Goal: Task Accomplishment & Management: Manage account settings

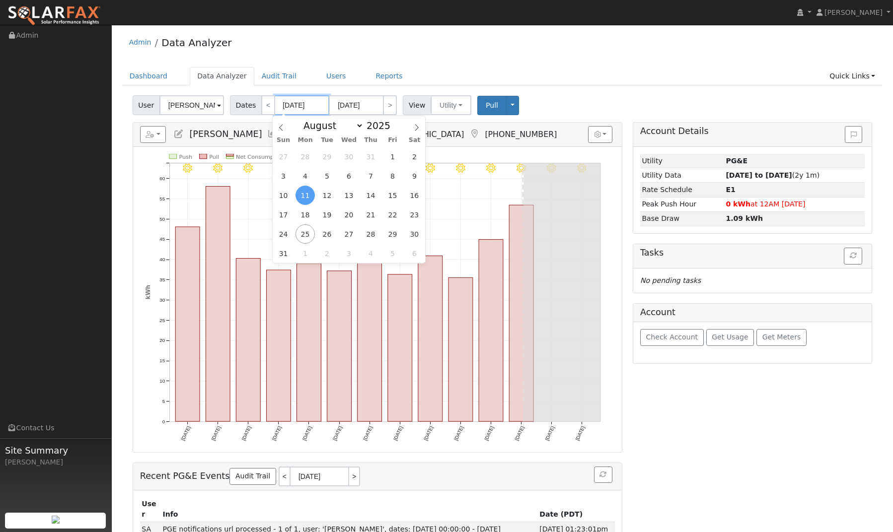
click at [286, 108] on input "[DATE]" at bounding box center [302, 105] width 55 height 20
click at [281, 127] on icon at bounding box center [281, 127] width 7 height 7
select select "6"
click at [328, 155] on span "1" at bounding box center [326, 156] width 19 height 19
type input "[DATE]"
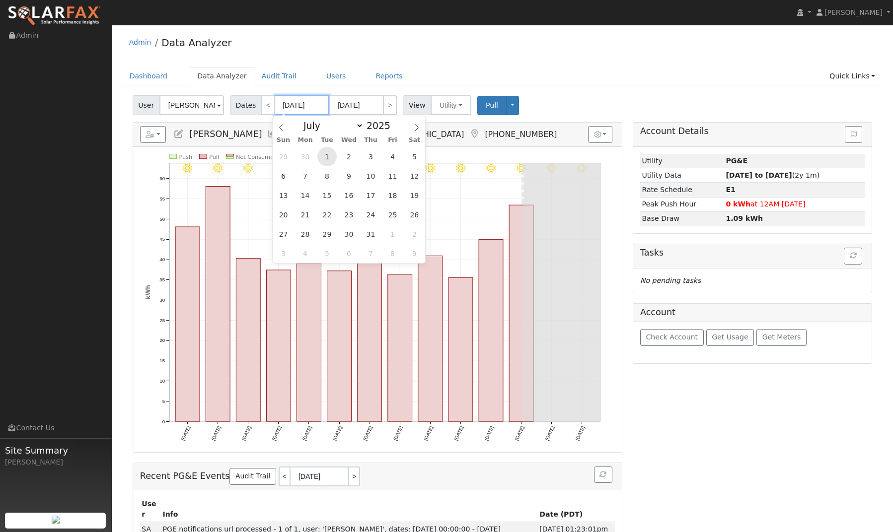
type input "07/31/2025"
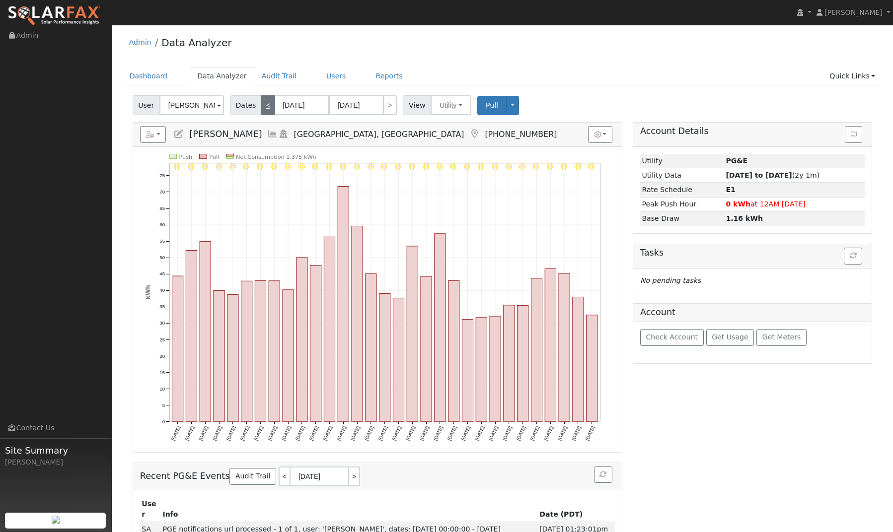
click at [264, 107] on link "<" at bounding box center [268, 105] width 14 height 20
type input "06/01/2025"
type input "06/30/2025"
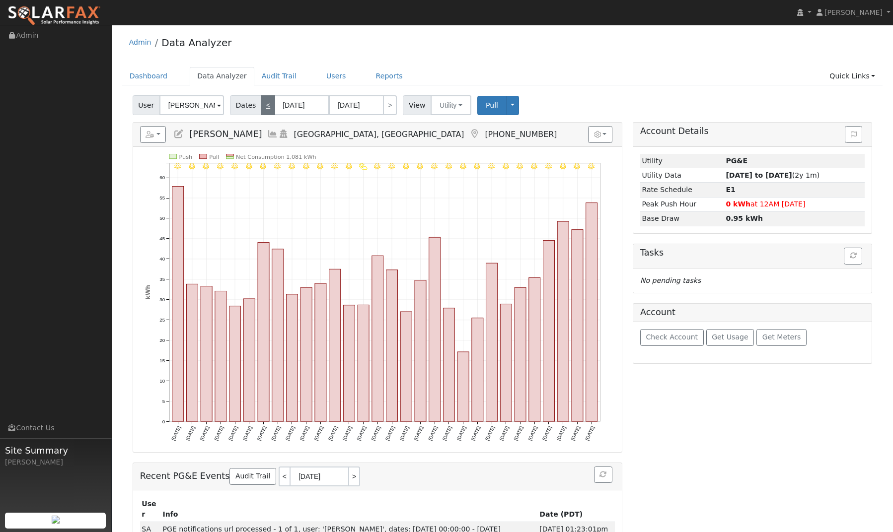
click at [264, 107] on link "<" at bounding box center [268, 105] width 14 height 20
type input "05/01/2025"
type input "05/31/2025"
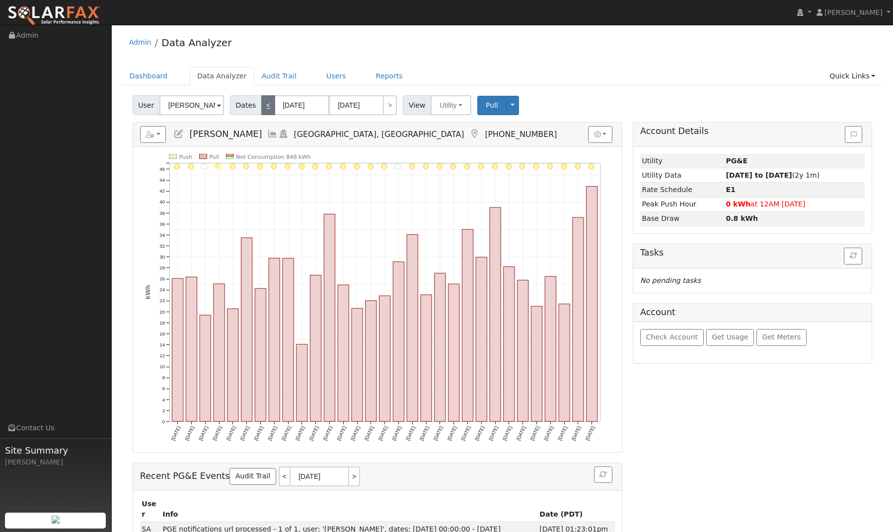
click at [264, 107] on link "<" at bounding box center [268, 105] width 14 height 20
type input "04/01/2025"
type input "04/30/2025"
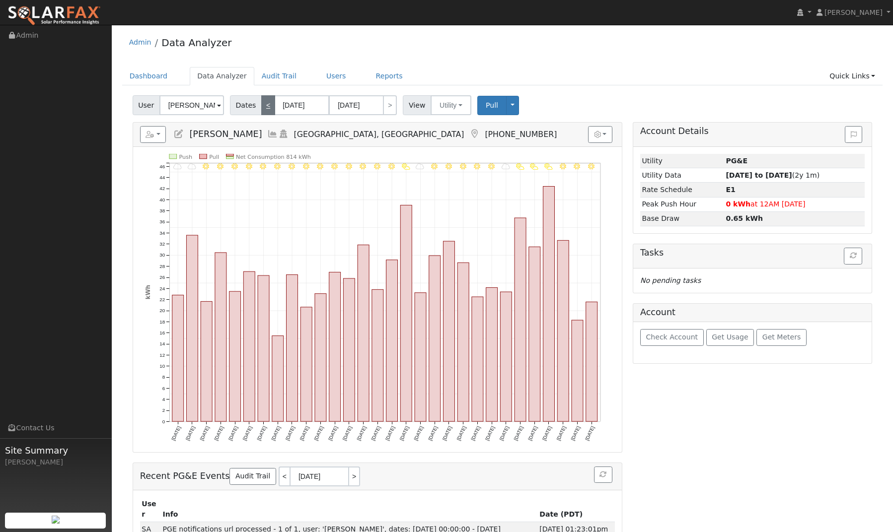
click at [264, 107] on link "<" at bounding box center [268, 105] width 14 height 20
type input "03/01/2025"
type input "03/31/2025"
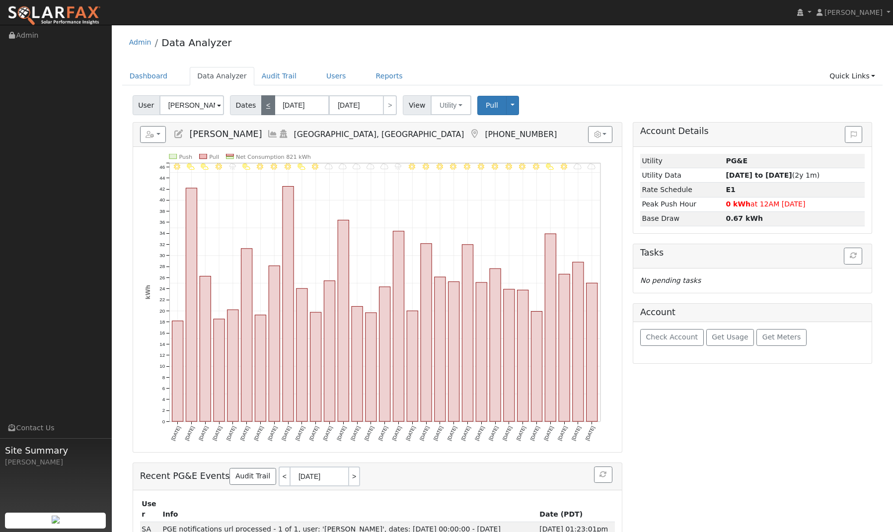
click at [264, 107] on link "<" at bounding box center [268, 105] width 14 height 20
type input "02/01/2025"
type input "02/28/2025"
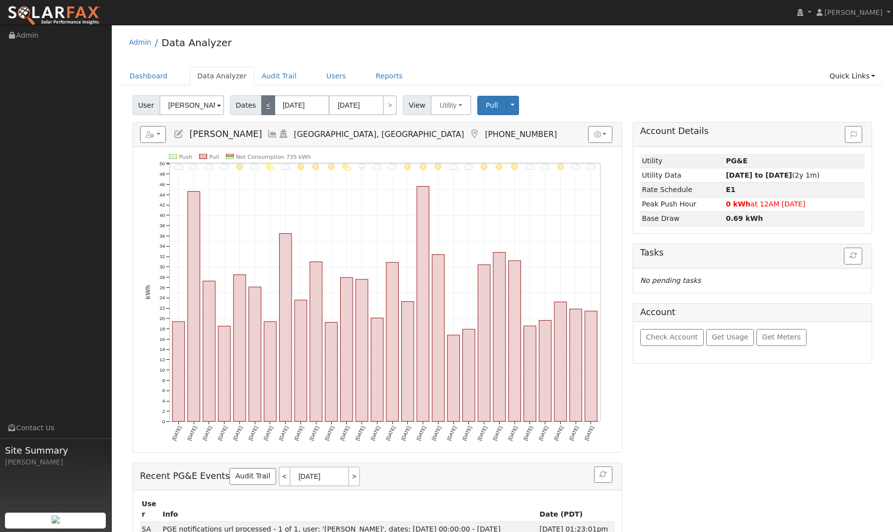
click at [264, 107] on link "<" at bounding box center [268, 105] width 14 height 20
type input "01/01/2025"
type input "01/31/2025"
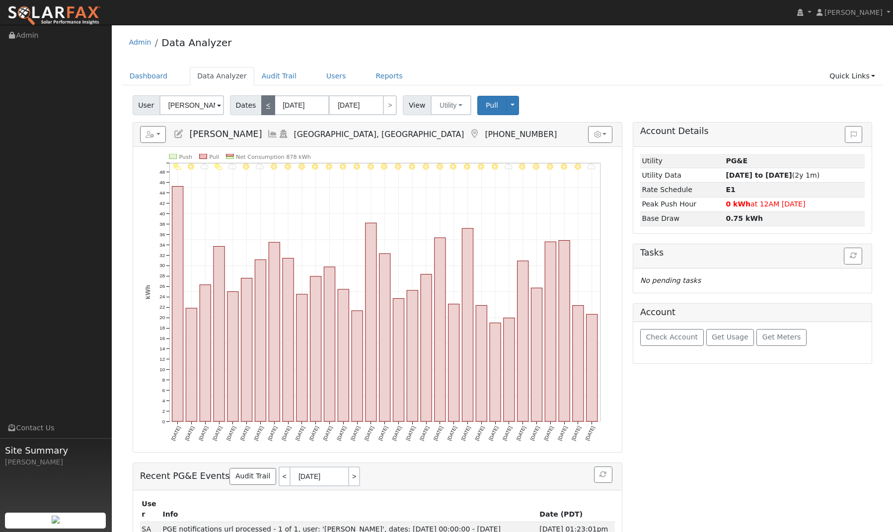
click at [264, 107] on link "<" at bounding box center [268, 105] width 14 height 20
type input "12/01/2024"
type input "12/31/2024"
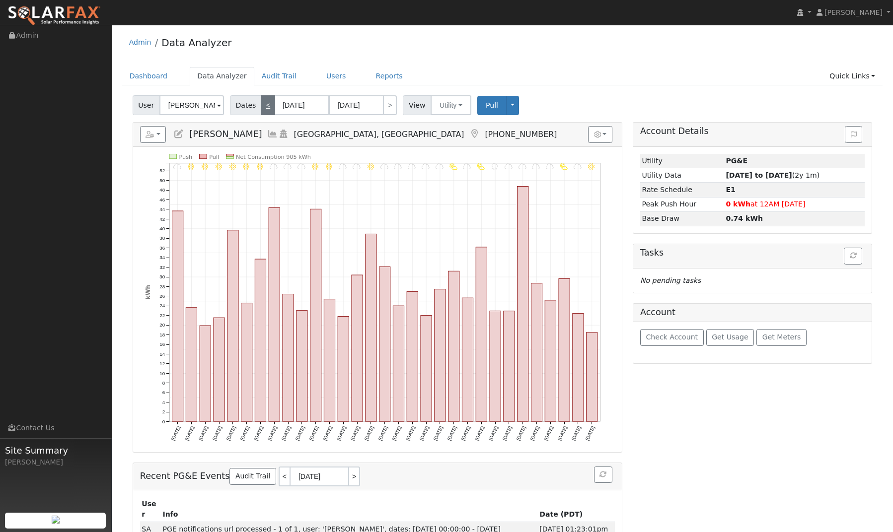
click at [264, 107] on link "<" at bounding box center [268, 105] width 14 height 20
type input "11/01/2024"
type input "11/30/2024"
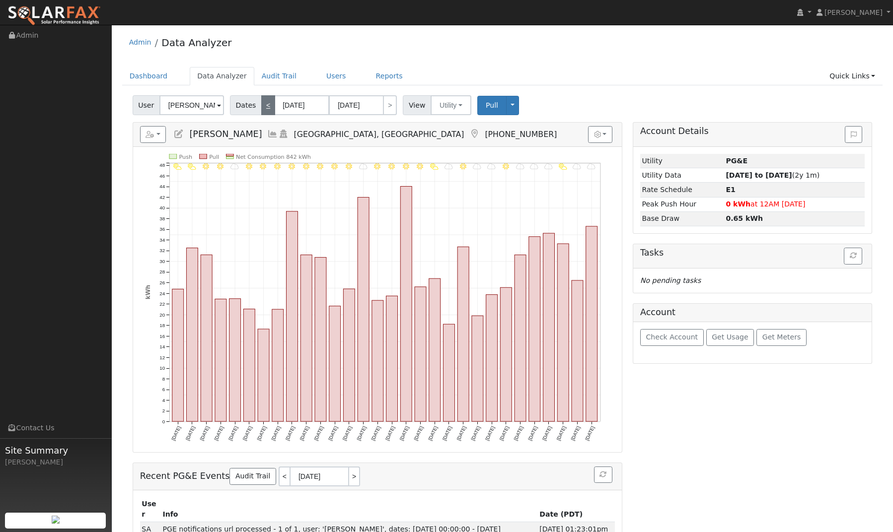
click at [264, 107] on link "<" at bounding box center [268, 105] width 14 height 20
type input "10/01/2024"
type input "10/31/2024"
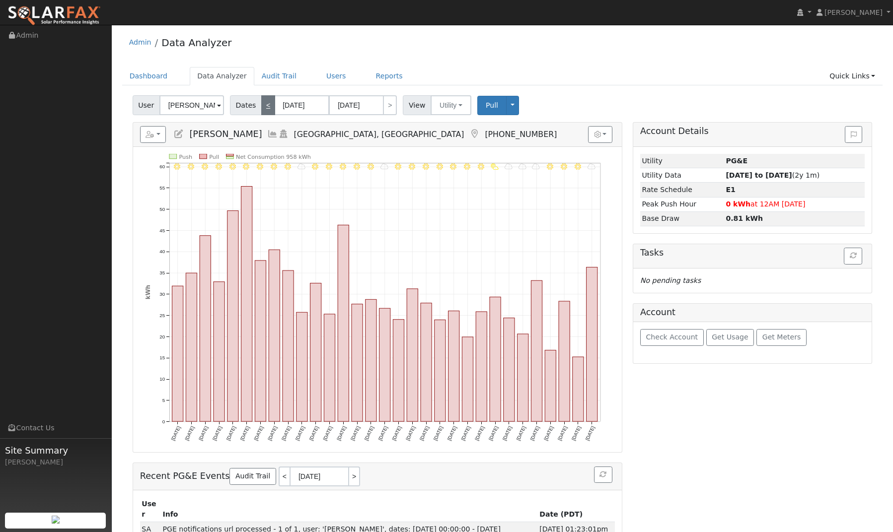
click at [264, 107] on link "<" at bounding box center [268, 105] width 14 height 20
type input "09/01/2024"
type input "09/30/2024"
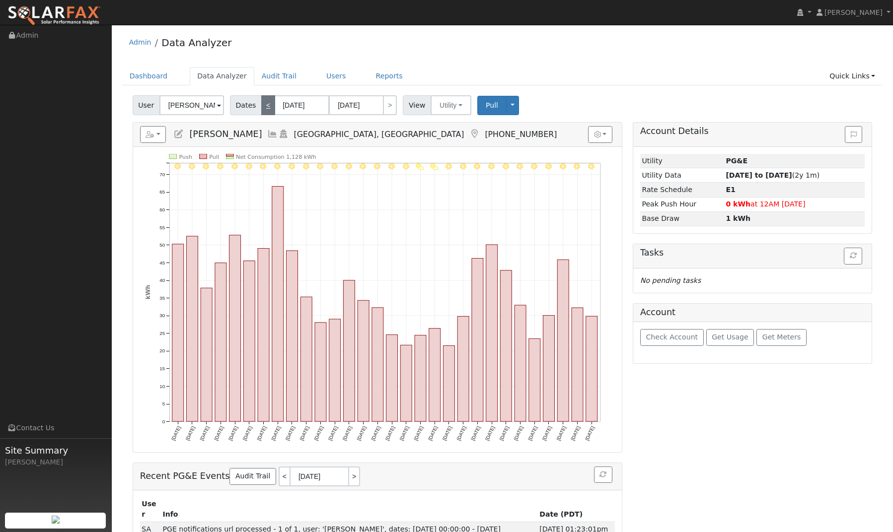
click at [264, 107] on link "<" at bounding box center [268, 105] width 14 height 20
type input "08/01/2024"
type input "08/31/2024"
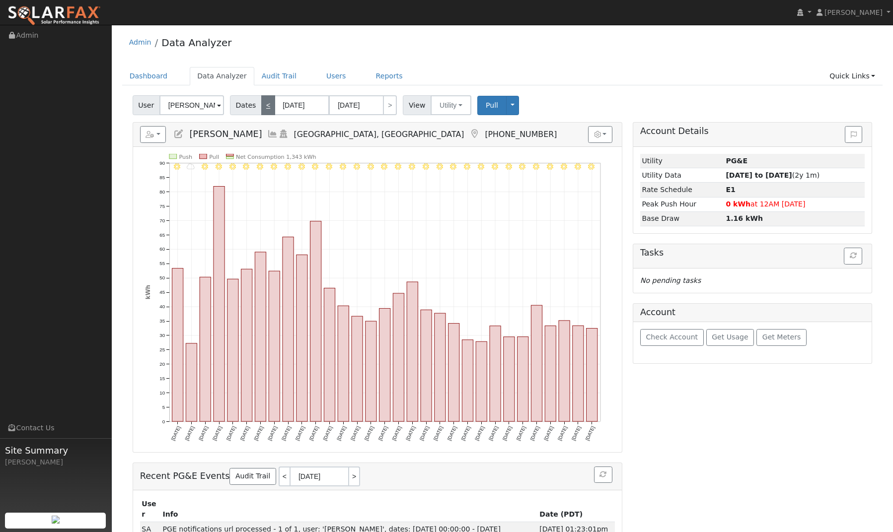
click at [264, 107] on link "<" at bounding box center [268, 105] width 14 height 20
type input "07/01/2024"
type input "07/31/2024"
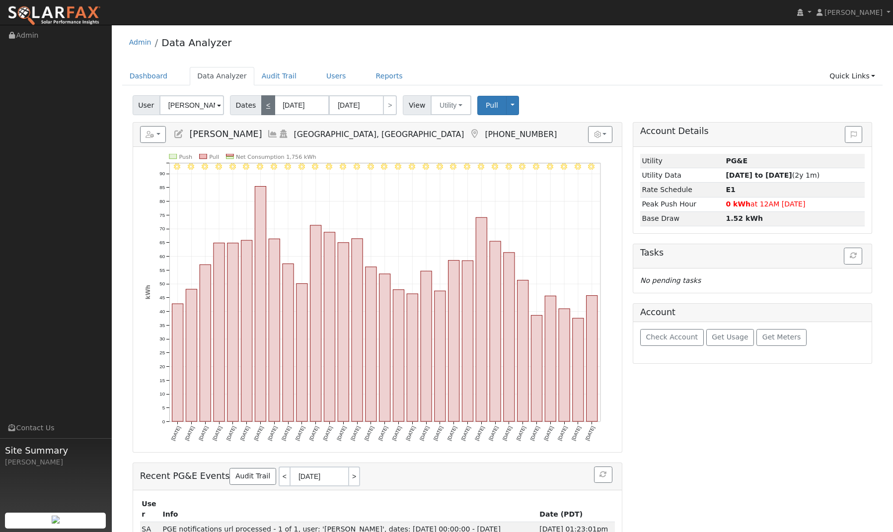
click at [264, 107] on link "<" at bounding box center [268, 105] width 14 height 20
type input "06/01/2024"
type input "06/30/2024"
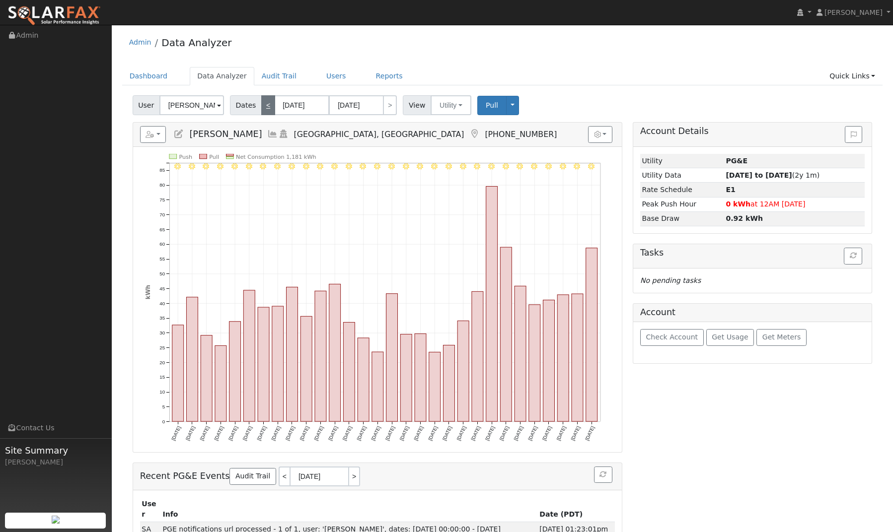
click at [264, 107] on link "<" at bounding box center [268, 105] width 14 height 20
type input "05/01/2024"
type input "05/31/2024"
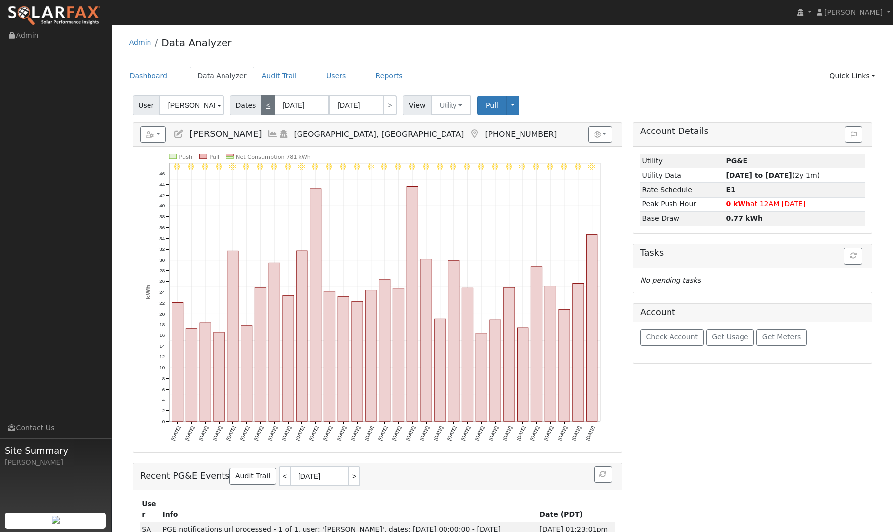
click at [264, 107] on link "<" at bounding box center [268, 105] width 14 height 20
type input "04/01/2024"
type input "04/30/2024"
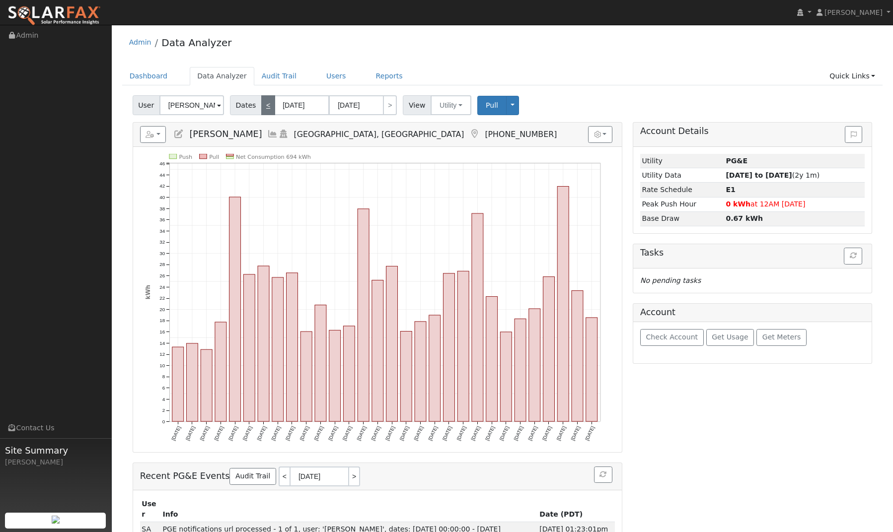
click at [264, 107] on link "<" at bounding box center [268, 105] width 14 height 20
type input "03/01/2024"
type input "03/31/2024"
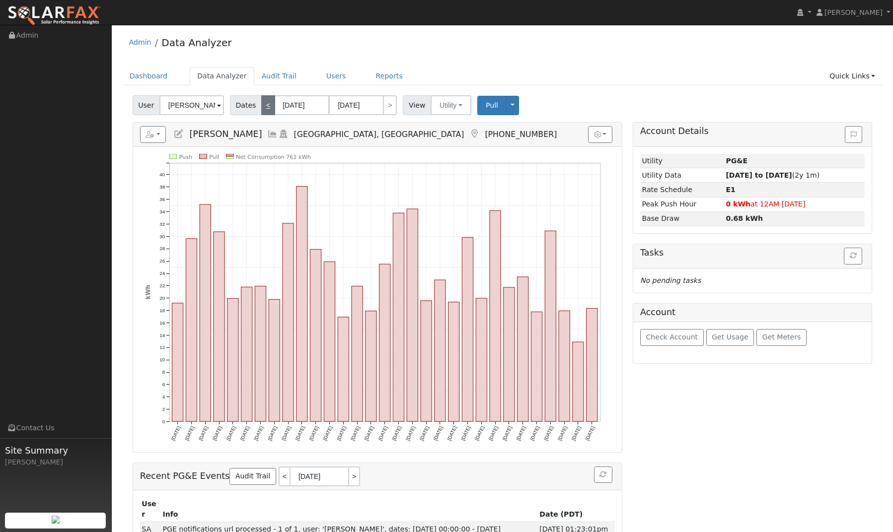
click at [264, 107] on link "<" at bounding box center [268, 105] width 14 height 20
type input "02/01/2024"
type input "02/29/2024"
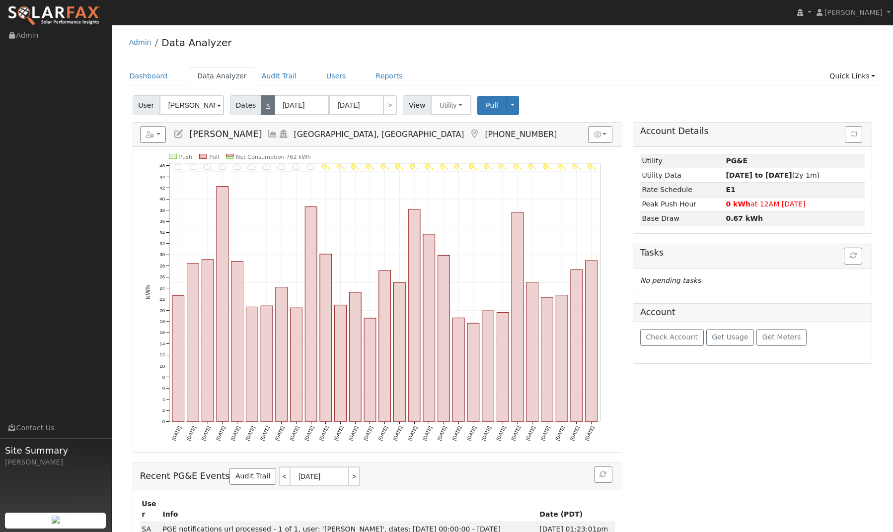
click at [264, 107] on link "<" at bounding box center [268, 105] width 14 height 20
type input "01/01/2024"
type input "01/31/2024"
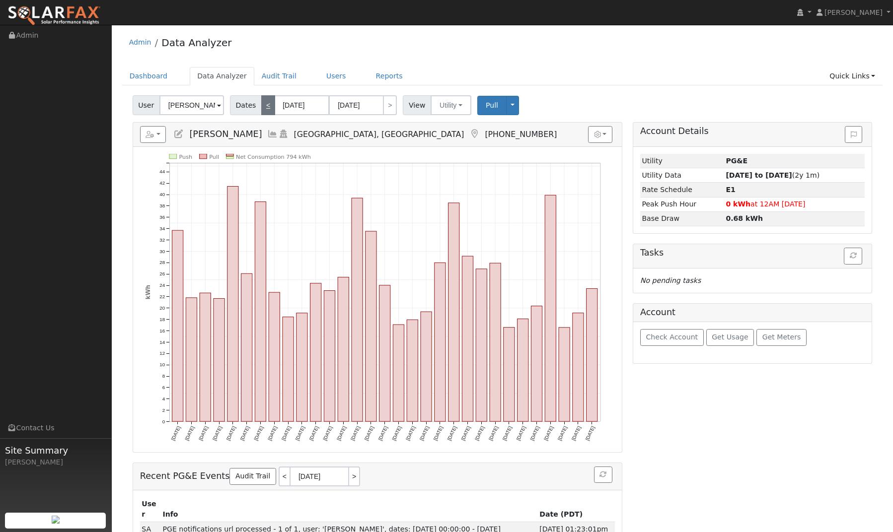
click at [264, 107] on link "<" at bounding box center [268, 105] width 14 height 20
type input "12/01/2023"
type input "12/31/2023"
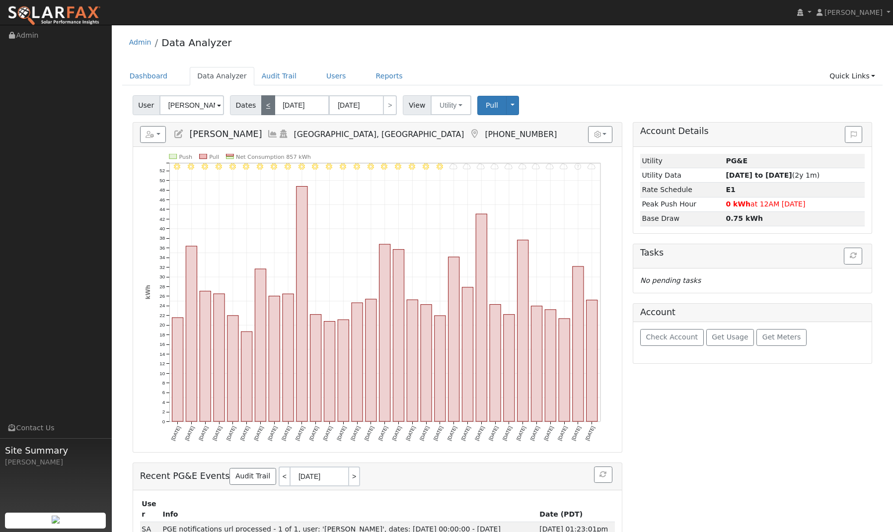
click at [264, 107] on link "<" at bounding box center [268, 105] width 14 height 20
type input "11/01/2023"
type input "11/30/2023"
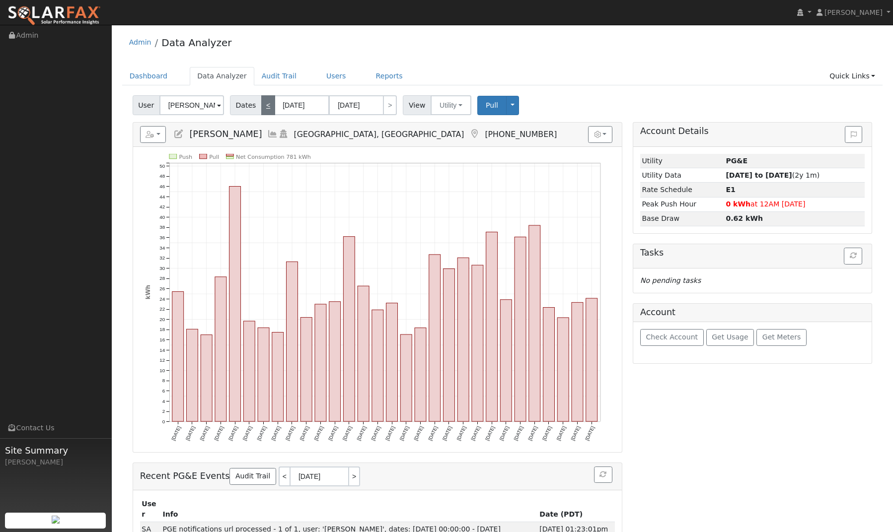
click at [264, 107] on link "<" at bounding box center [268, 105] width 14 height 20
type input "10/01/2023"
type input "10/31/2023"
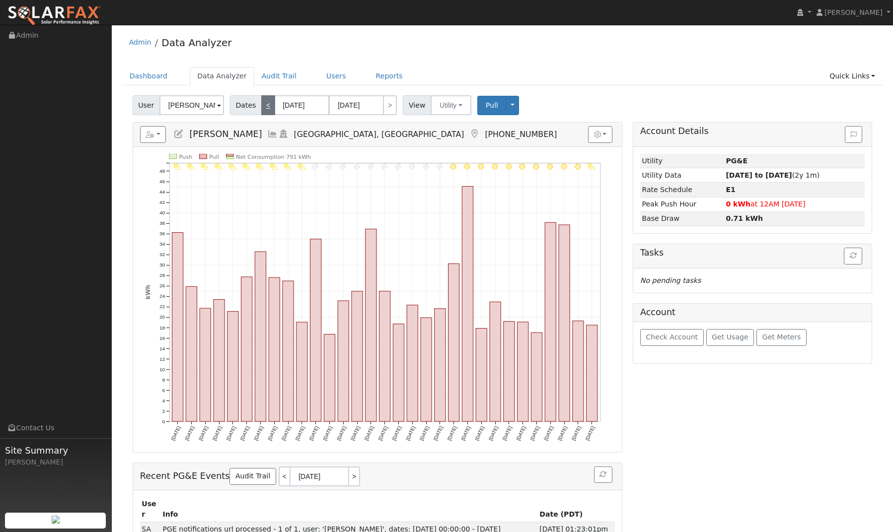
click at [264, 107] on link "<" at bounding box center [268, 105] width 14 height 20
type input "09/01/2023"
type input "09/30/2023"
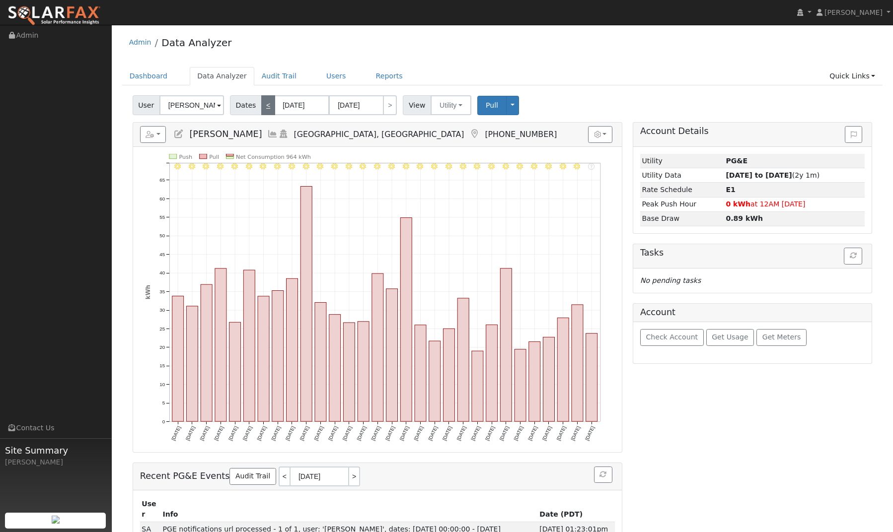
click at [264, 107] on link "<" at bounding box center [268, 105] width 14 height 20
type input "08/01/2023"
type input "08/31/2023"
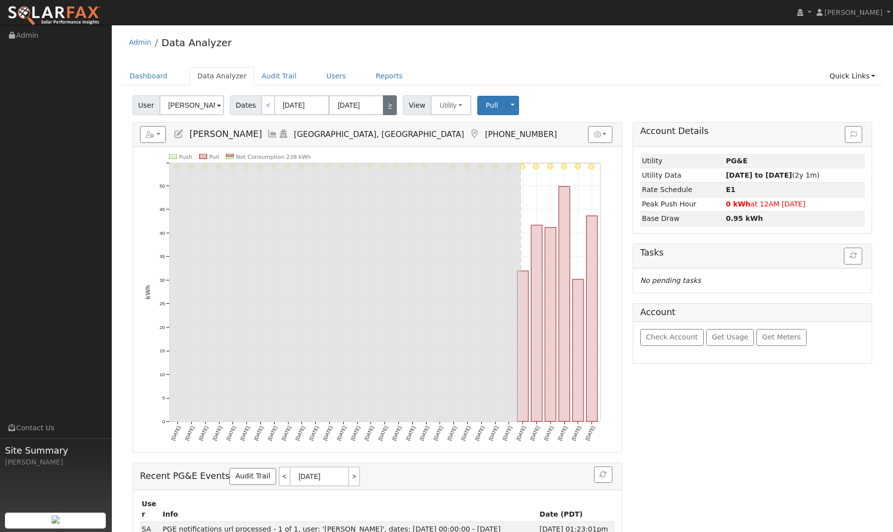
click at [388, 107] on link ">" at bounding box center [390, 105] width 14 height 20
type input "09/01/2023"
type input "09/30/2023"
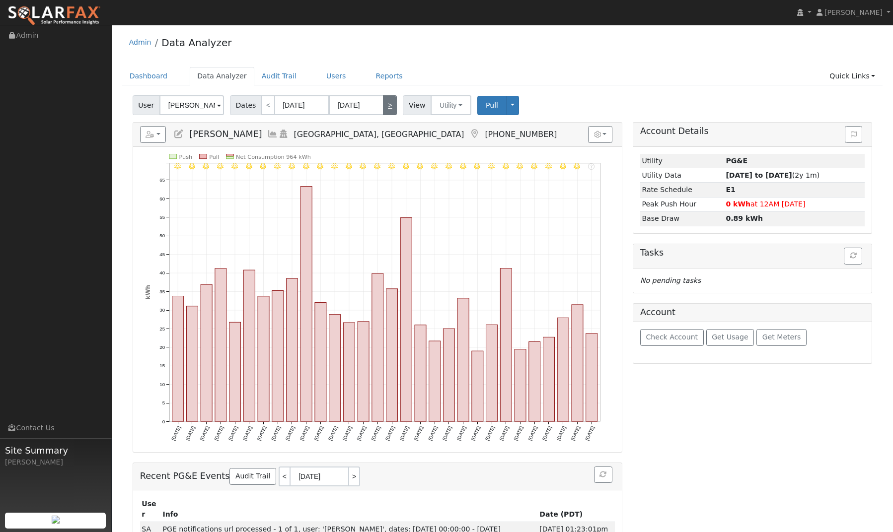
click at [388, 107] on link ">" at bounding box center [390, 105] width 14 height 20
type input "10/01/2023"
type input "10/31/2023"
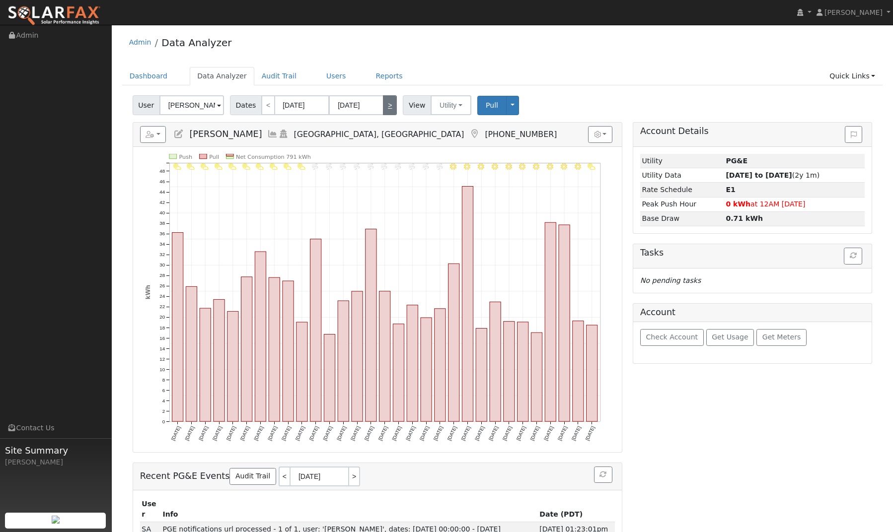
click at [388, 107] on link ">" at bounding box center [390, 105] width 14 height 20
type input "11/01/2023"
type input "11/30/2023"
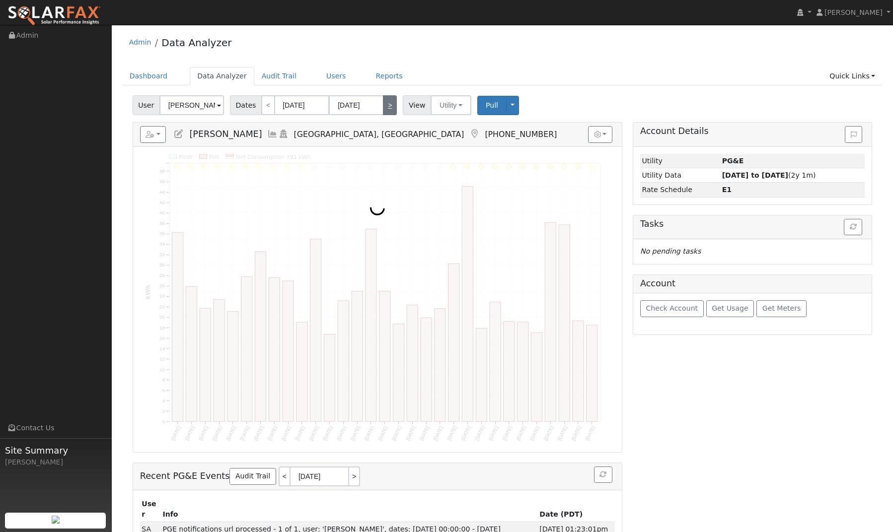
click at [388, 107] on link ">" at bounding box center [390, 105] width 14 height 20
type input "12/01/2023"
type input "12/31/2023"
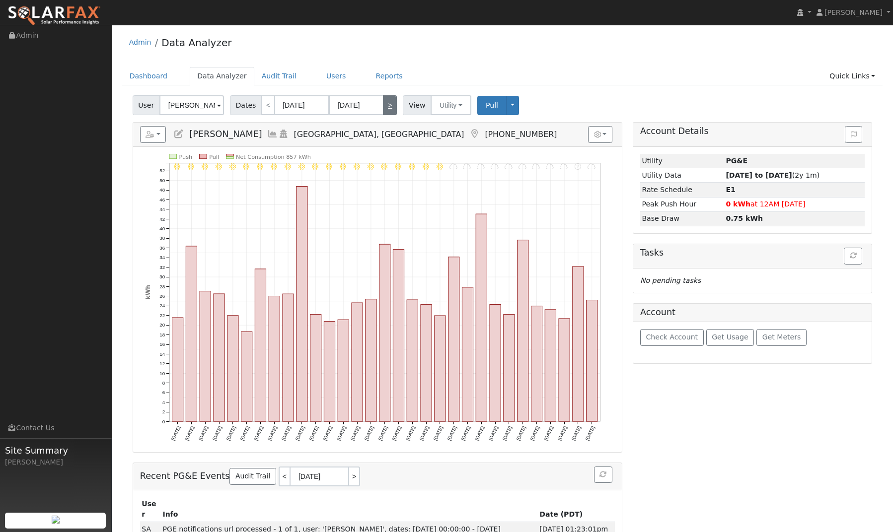
click at [388, 107] on link ">" at bounding box center [390, 105] width 14 height 20
type input "01/01/2024"
type input "01/31/2024"
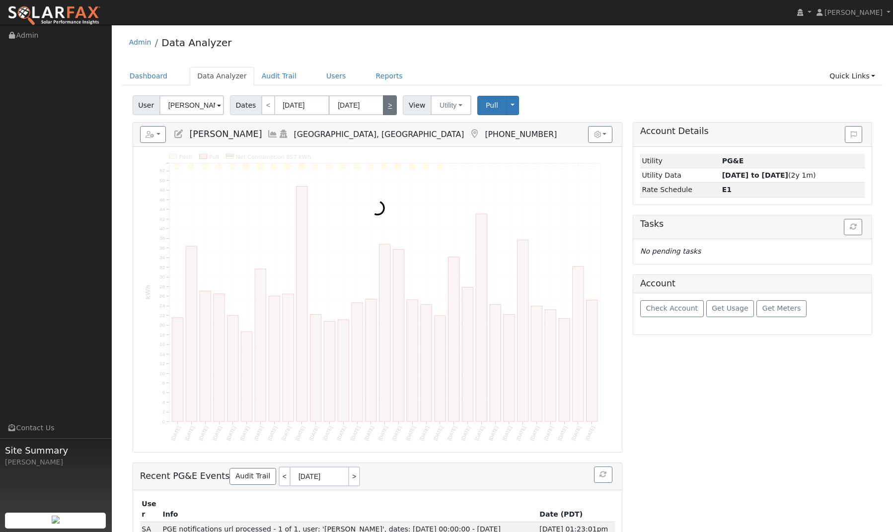
click at [388, 107] on link ">" at bounding box center [390, 105] width 14 height 20
type input "02/01/2024"
type input "02/29/2024"
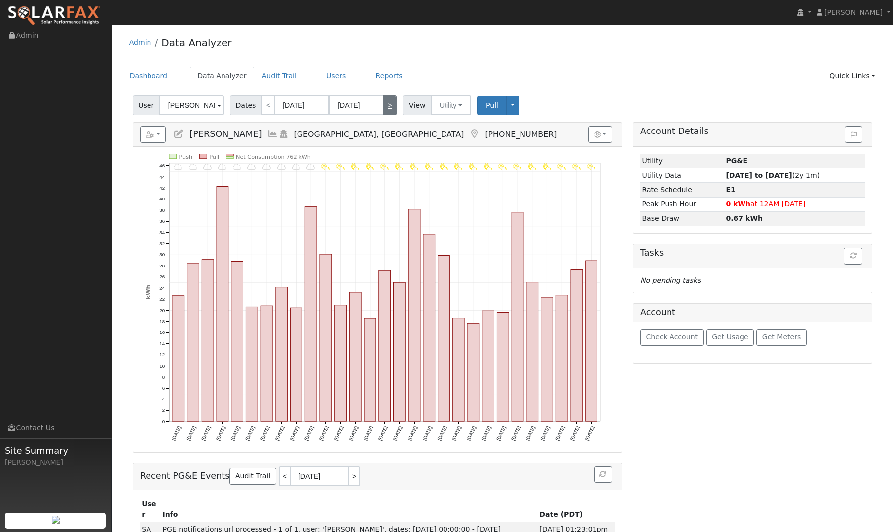
click at [388, 107] on link ">" at bounding box center [390, 105] width 14 height 20
type input "03/01/2024"
type input "03/31/2024"
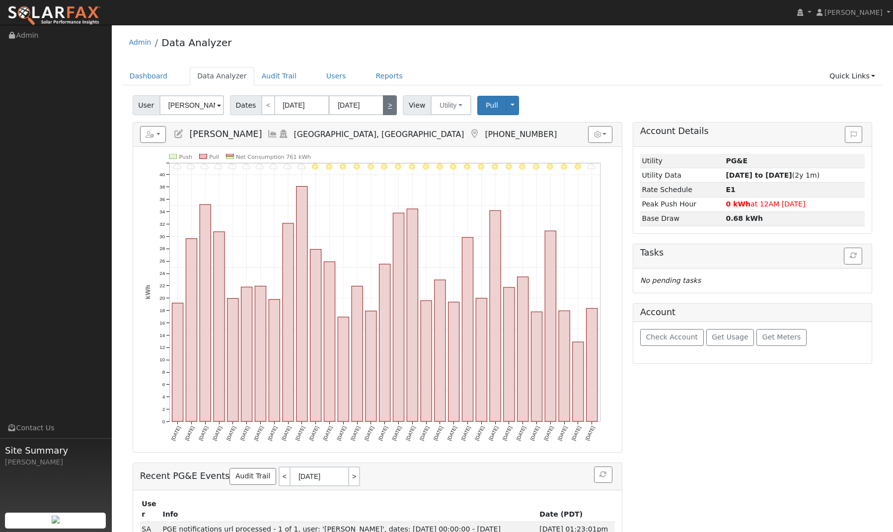
click at [388, 107] on link ">" at bounding box center [390, 105] width 14 height 20
type input "04/01/2024"
type input "04/30/2024"
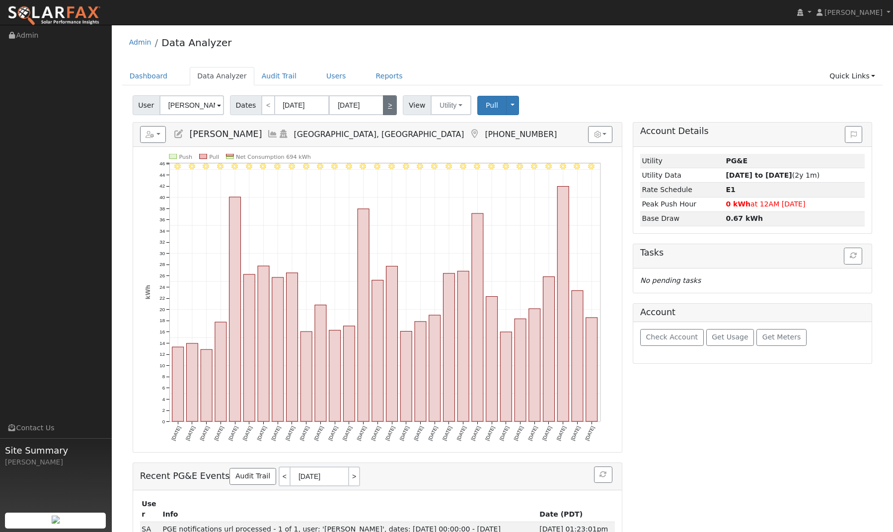
click at [388, 107] on link ">" at bounding box center [390, 105] width 14 height 20
type input "05/01/2024"
type input "05/31/2024"
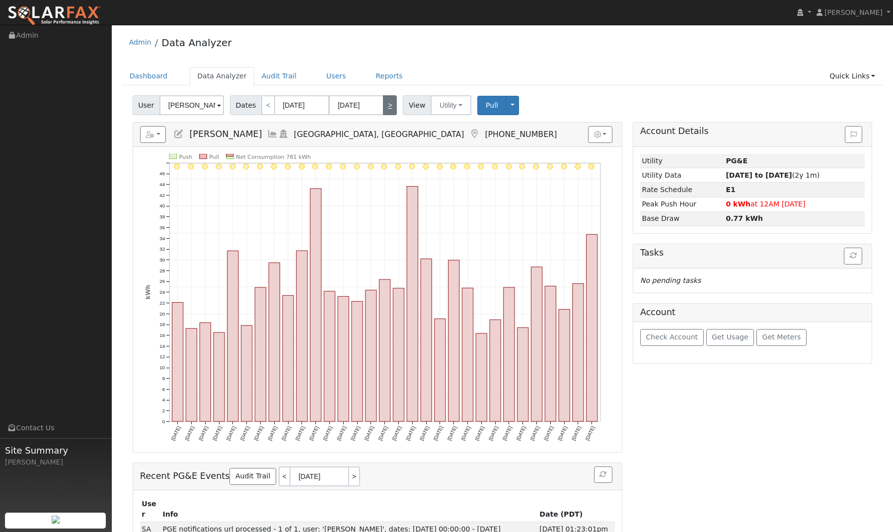
click at [388, 107] on link ">" at bounding box center [390, 105] width 14 height 20
type input "06/01/2024"
type input "06/30/2024"
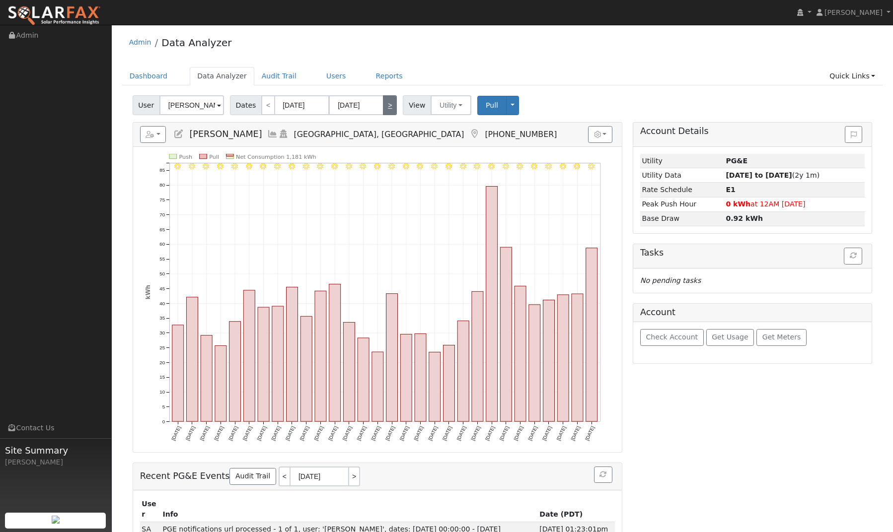
click at [388, 107] on link ">" at bounding box center [390, 105] width 14 height 20
type input "07/01/2024"
type input "07/31/2024"
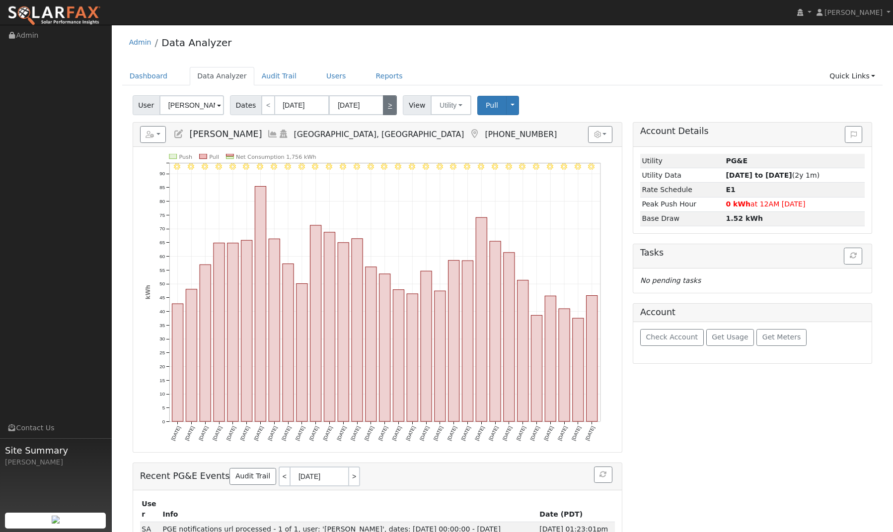
click at [388, 107] on link ">" at bounding box center [390, 105] width 14 height 20
type input "08/01/2024"
type input "08/31/2024"
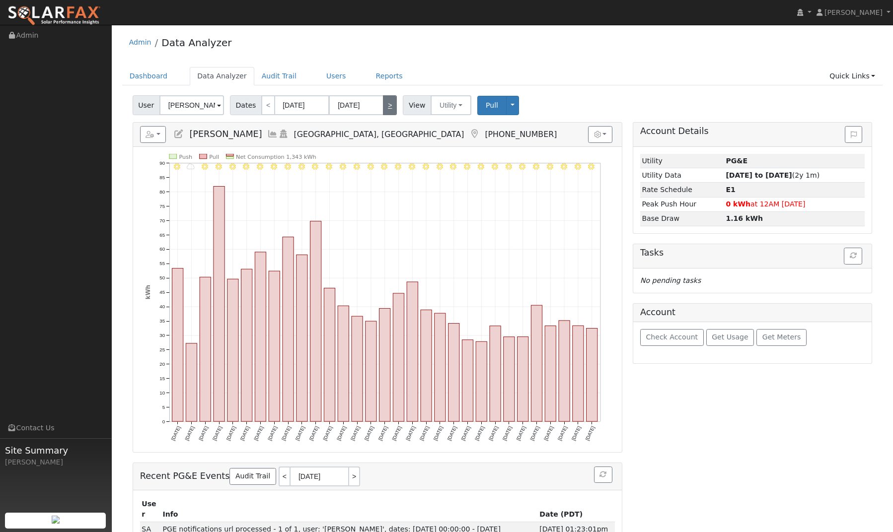
click at [388, 107] on link ">" at bounding box center [390, 105] width 14 height 20
type input "09/01/2024"
type input "09/30/2024"
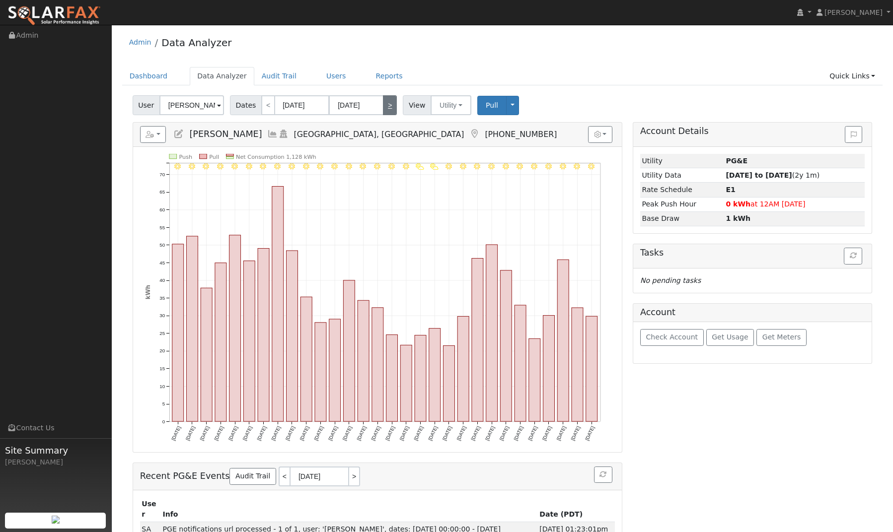
click at [388, 107] on link ">" at bounding box center [390, 105] width 14 height 20
type input "10/01/2024"
type input "10/31/2024"
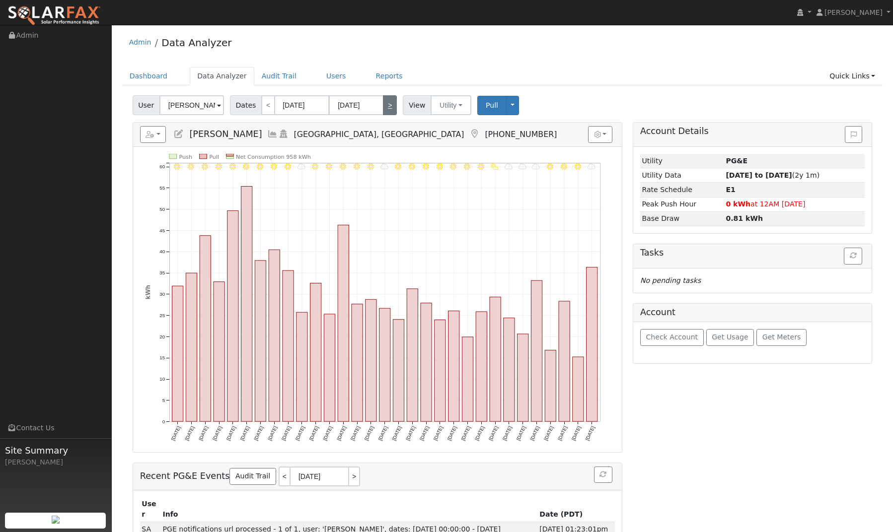
click at [388, 107] on link ">" at bounding box center [390, 105] width 14 height 20
type input "11/01/2024"
type input "11/30/2024"
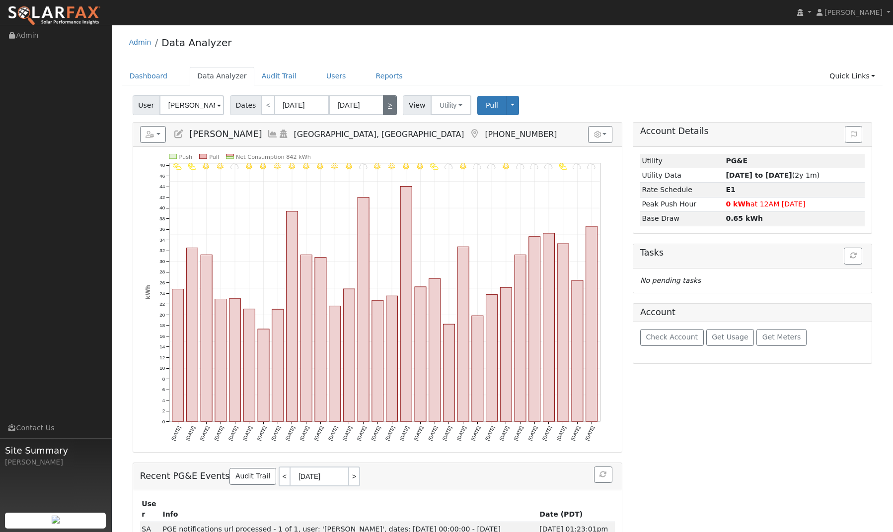
click at [388, 107] on link ">" at bounding box center [390, 105] width 14 height 20
type input "12/01/2024"
type input "12/31/2024"
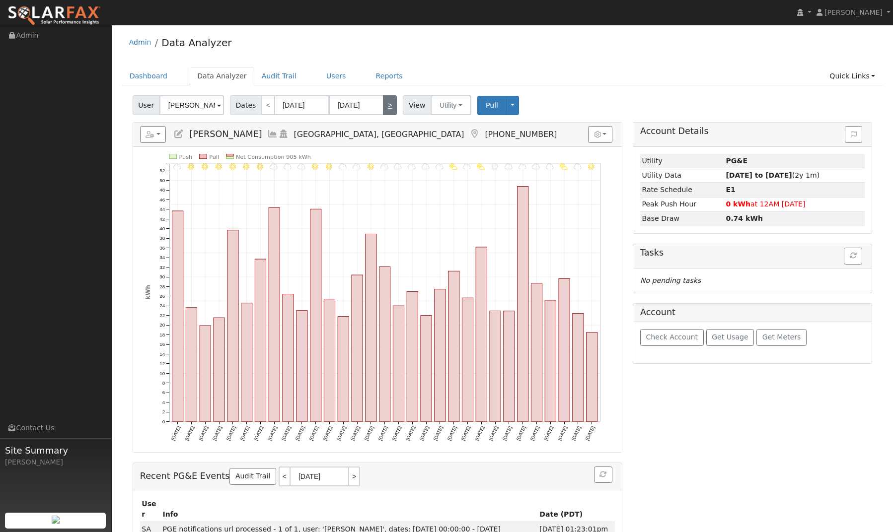
click at [388, 107] on link ">" at bounding box center [390, 105] width 14 height 20
type input "01/01/2025"
type input "01/31/2025"
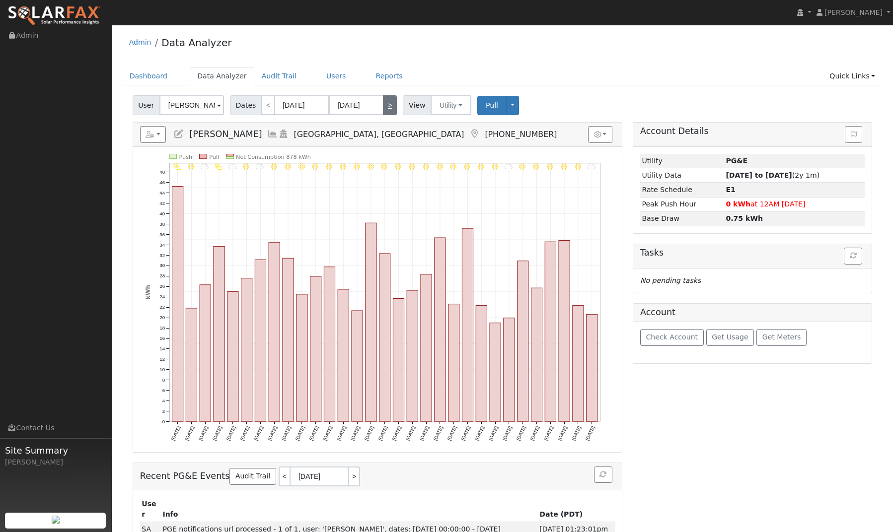
click at [388, 107] on link ">" at bounding box center [390, 105] width 14 height 20
type input "02/01/2025"
type input "02/28/2025"
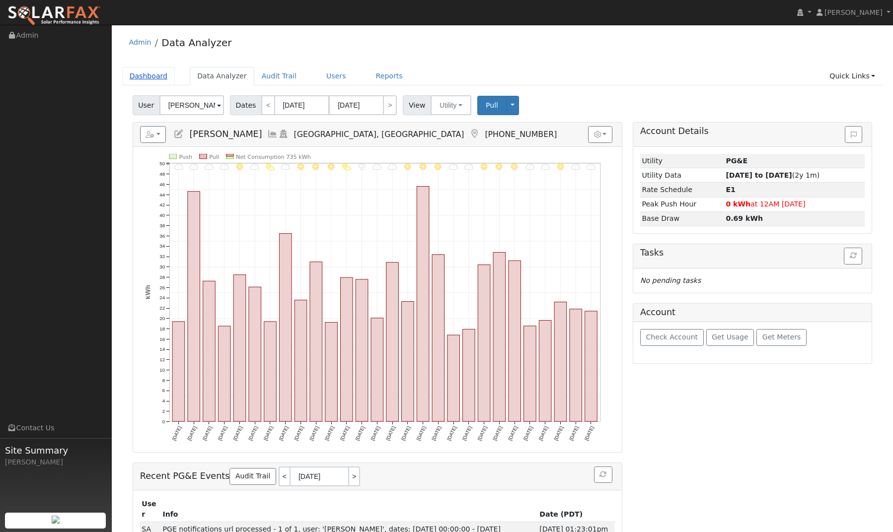
click at [141, 77] on link "Dashboard" at bounding box center [148, 76] width 53 height 18
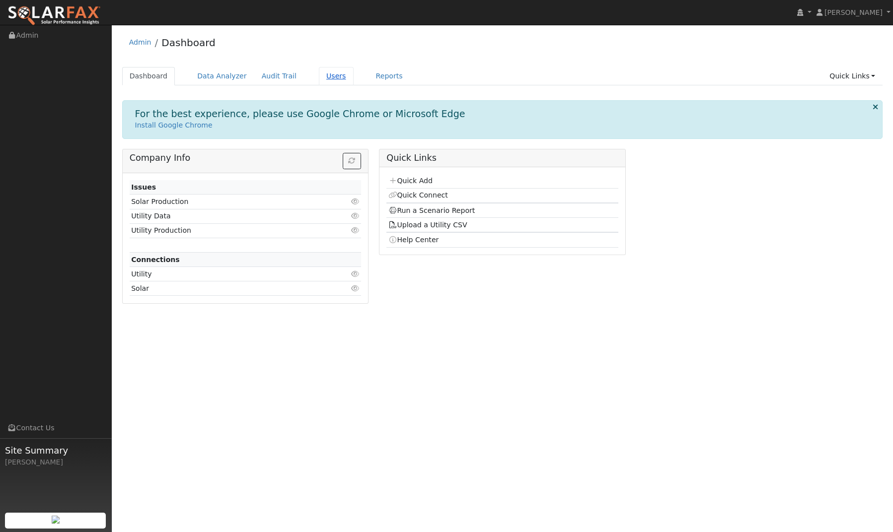
click at [324, 80] on link "Users" at bounding box center [336, 76] width 35 height 18
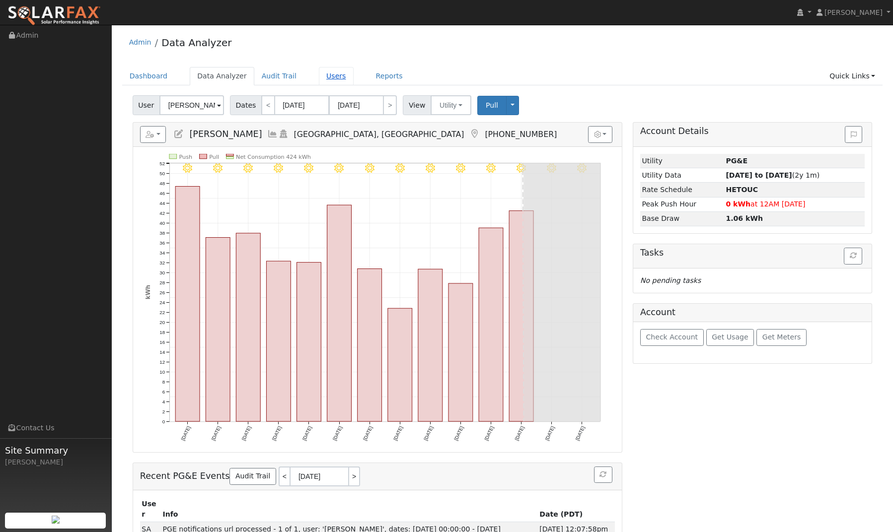
click at [327, 78] on link "Users" at bounding box center [336, 76] width 35 height 18
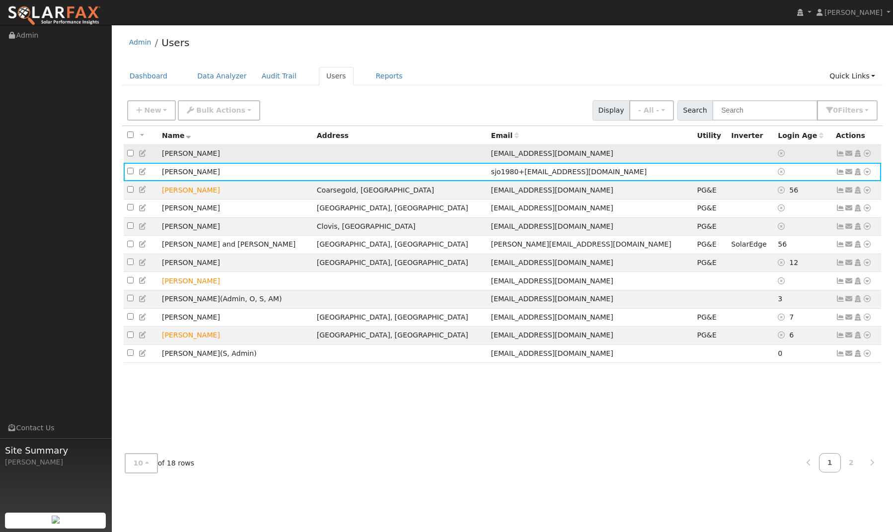
click at [817, 152] on td at bounding box center [803, 154] width 58 height 18
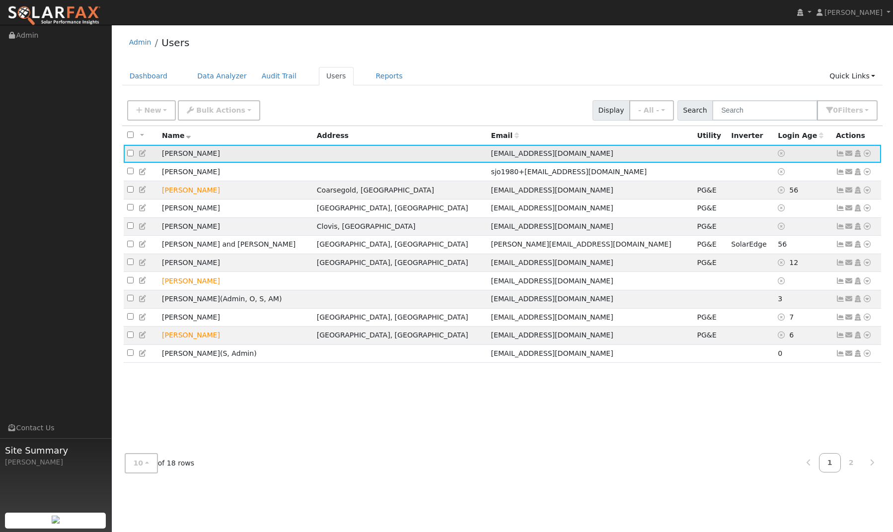
click at [867, 155] on icon at bounding box center [867, 153] width 9 height 7
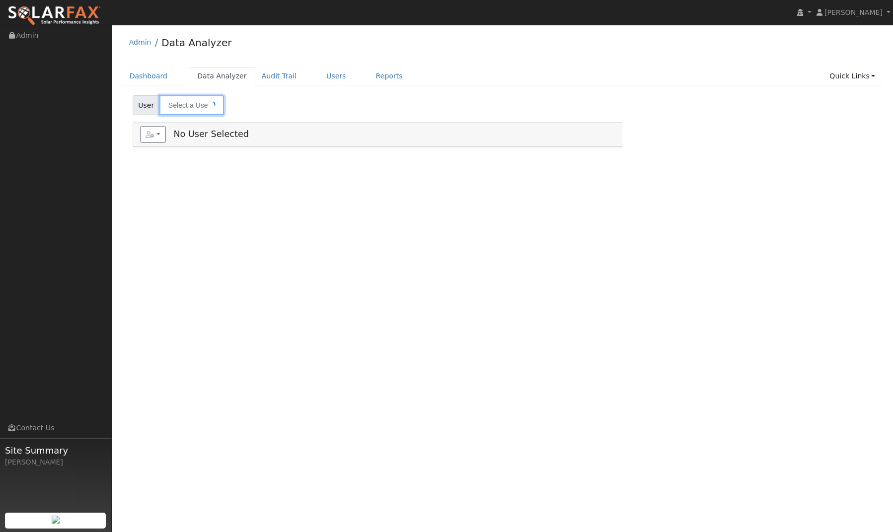
type input "[PERSON_NAME]"
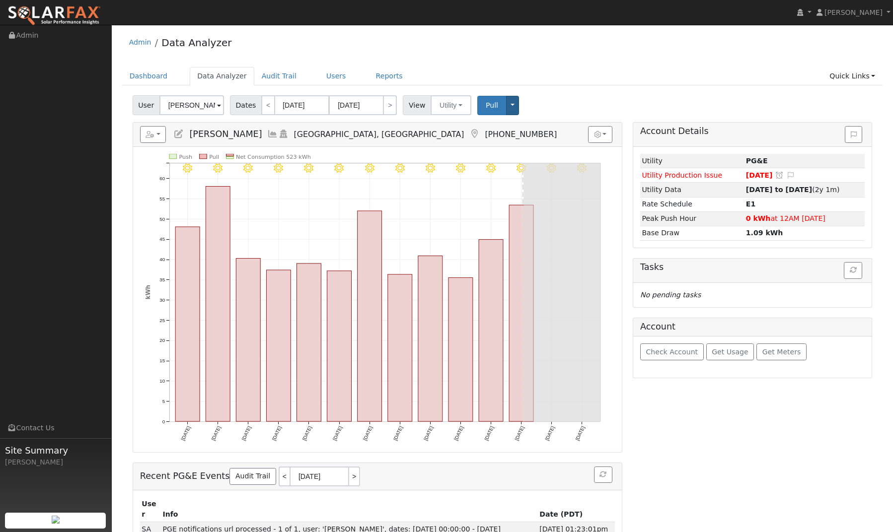
click at [512, 106] on button "Toggle Dropdown" at bounding box center [512, 105] width 13 height 19
click at [556, 99] on div "User Christy Reed Account Default Account Default Account 7133 W San Madele Ave…" at bounding box center [503, 103] width 744 height 23
click at [387, 78] on link "Reports" at bounding box center [390, 76] width 42 height 18
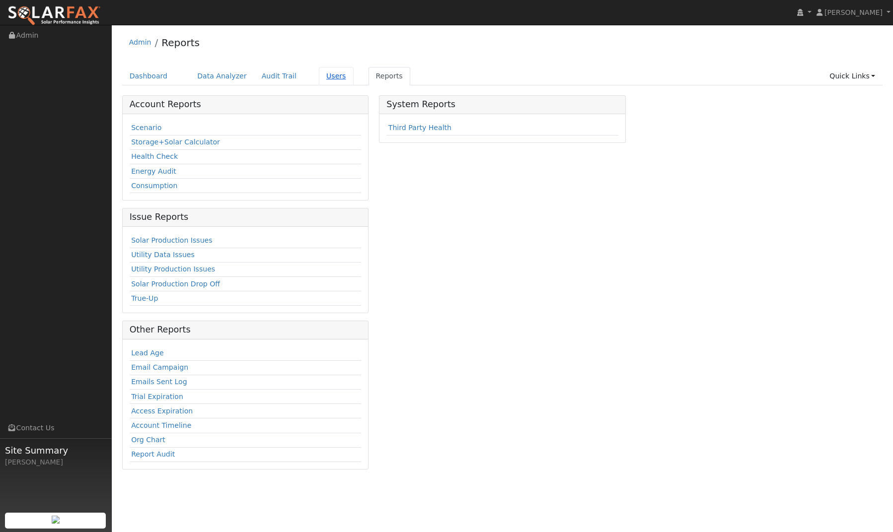
click at [324, 79] on link "Users" at bounding box center [336, 76] width 35 height 18
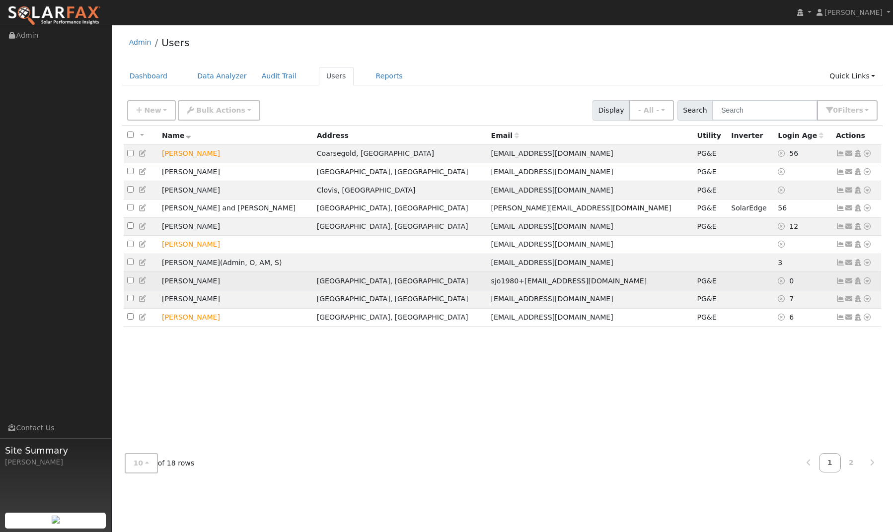
click at [869, 285] on icon at bounding box center [867, 281] width 9 height 7
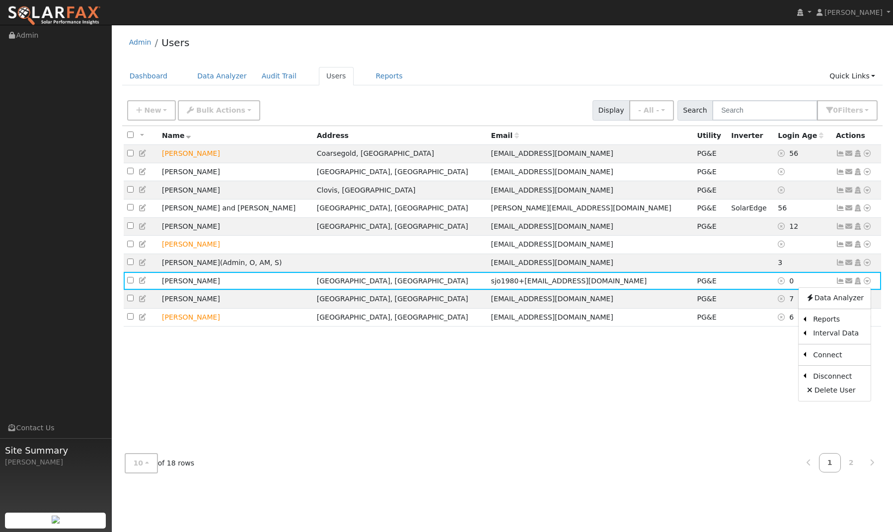
click at [891, 480] on div "User Profile First name Last name Email Email Notifications No Emails No Emails…" at bounding box center [502, 279] width 781 height 508
